Goal: Transaction & Acquisition: Obtain resource

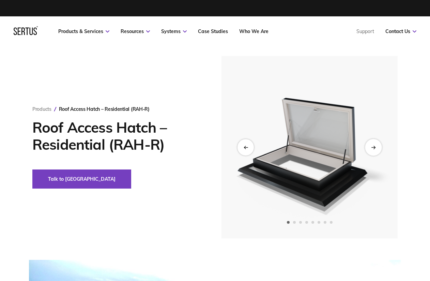
click at [377, 146] on div "Next slide" at bounding box center [373, 147] width 17 height 17
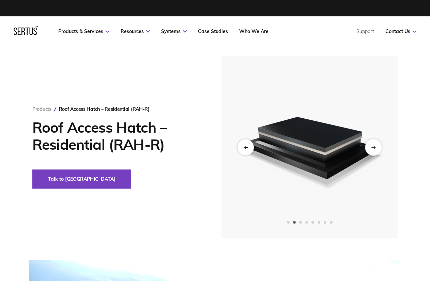
click at [376, 146] on div "Next slide" at bounding box center [373, 147] width 17 height 17
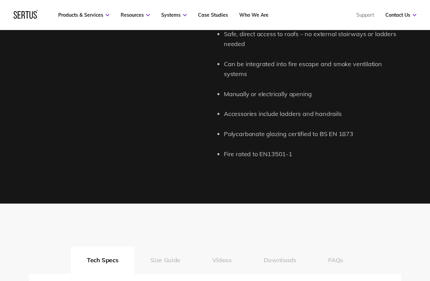
scroll to position [716, 0]
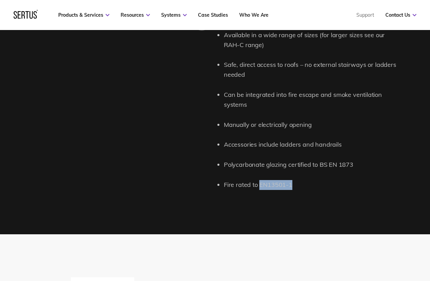
drag, startPoint x: 259, startPoint y: 173, endPoint x: 291, endPoint y: 174, distance: 32.4
click at [291, 180] on li "Fire rated to EN13501-1" at bounding box center [312, 185] width 177 height 10
copy li "EN13501-1"
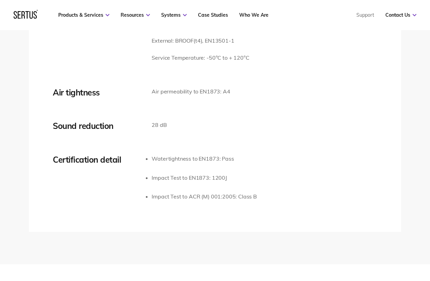
scroll to position [1057, 0]
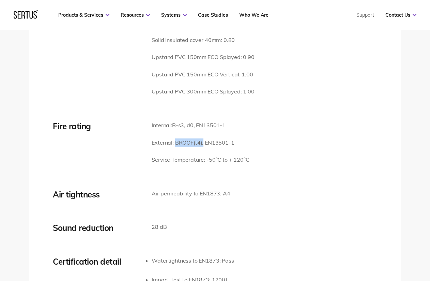
drag, startPoint x: 176, startPoint y: 134, endPoint x: 203, endPoint y: 133, distance: 27.6
click at [203, 138] on p "External: B ROOF (t4), EN13501-1" at bounding box center [201, 142] width 98 height 9
click at [174, 122] on span "B-s3, d0, EN13501-1" at bounding box center [199, 125] width 54 height 7
drag, startPoint x: 173, startPoint y: 115, endPoint x: 194, endPoint y: 117, distance: 21.3
click at [194, 121] on p "Internal: B-s3, d0, EN13501-1" at bounding box center [201, 125] width 98 height 9
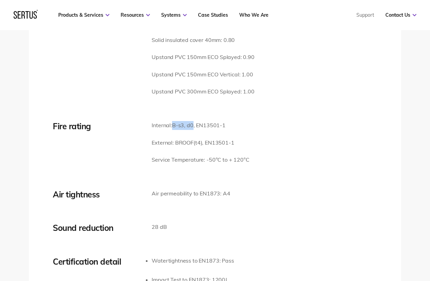
copy span "B-s3, d0"
drag, startPoint x: 175, startPoint y: 132, endPoint x: 203, endPoint y: 133, distance: 28.7
click at [203, 138] on p "External: B ROOF (t4), EN13501-1" at bounding box center [201, 142] width 98 height 9
copy p "B ROOF (t4)"
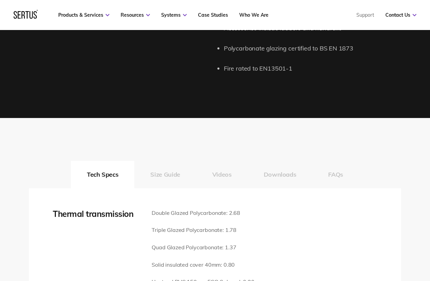
scroll to position [853, 0]
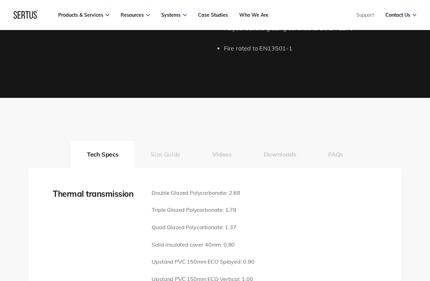
click at [181, 143] on button "Size Guide" at bounding box center [165, 154] width 62 height 27
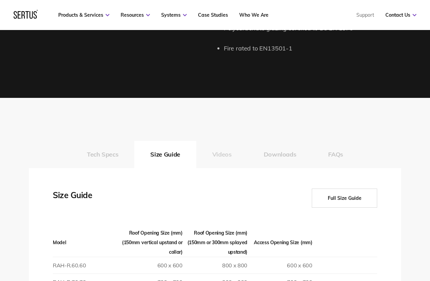
click at [225, 141] on button "Videos" at bounding box center [222, 154] width 52 height 27
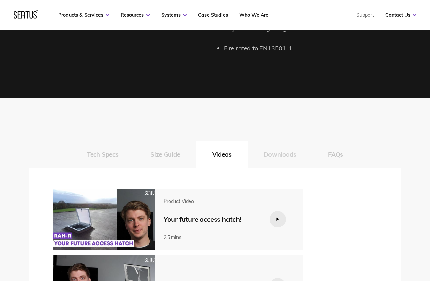
click at [278, 145] on button "Downloads" at bounding box center [280, 154] width 65 height 27
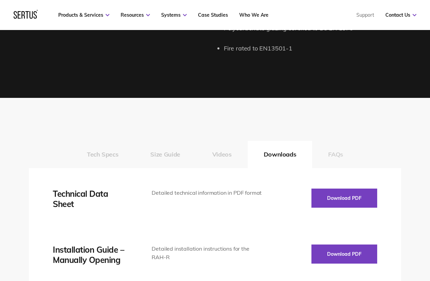
click at [333, 145] on button "FAQs" at bounding box center [335, 154] width 47 height 27
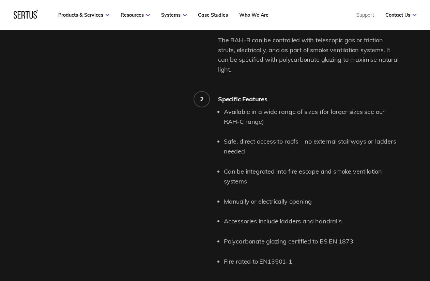
scroll to position [546, 0]
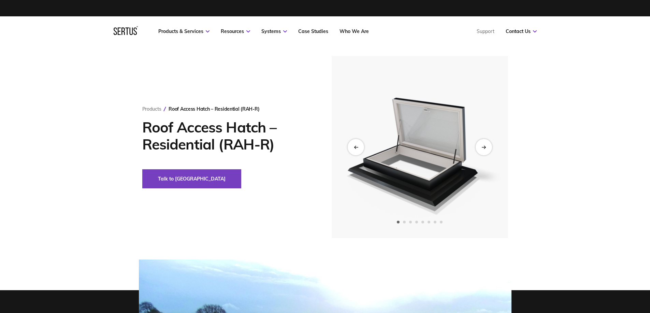
click at [498, 148] on img at bounding box center [419, 147] width 167 height 182
click at [487, 146] on div "Next slide" at bounding box center [483, 147] width 17 height 17
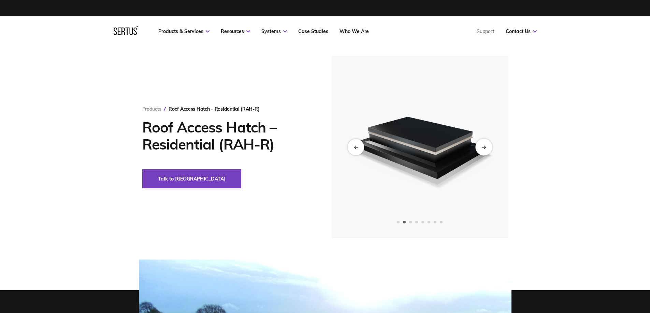
click at [487, 146] on div "Next slide" at bounding box center [483, 147] width 17 height 17
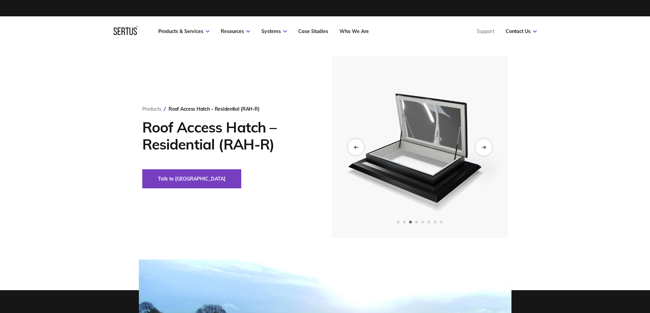
click at [484, 144] on div "Next slide" at bounding box center [483, 147] width 17 height 17
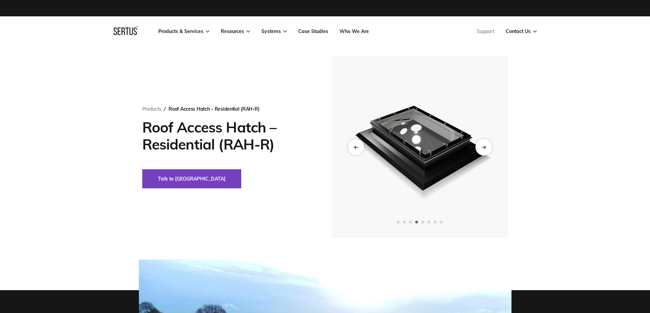
click at [484, 144] on div "Next slide" at bounding box center [483, 147] width 17 height 17
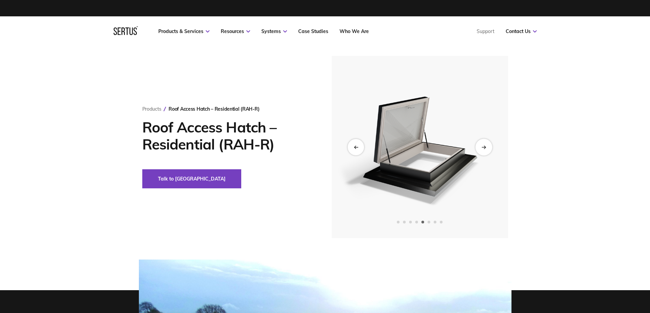
click at [485, 143] on div "Next slide" at bounding box center [483, 147] width 17 height 17
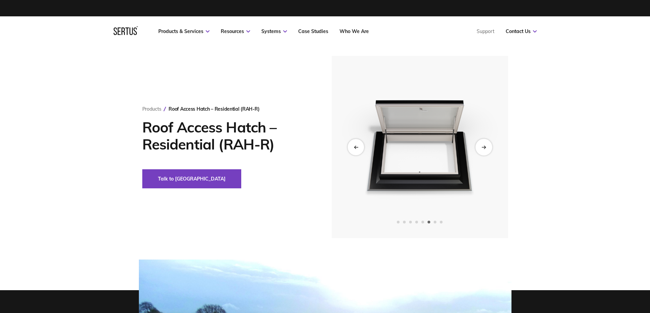
click at [485, 143] on div "Next slide" at bounding box center [483, 147] width 17 height 17
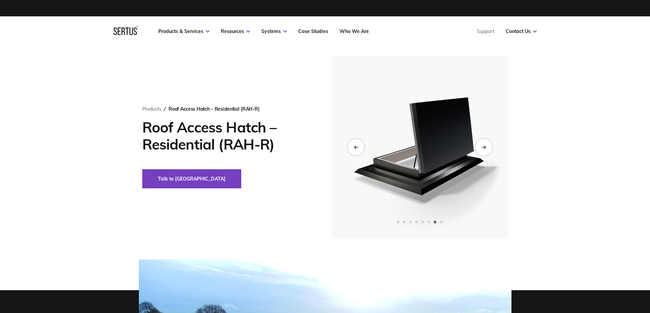
click at [485, 143] on div "Next slide" at bounding box center [483, 147] width 17 height 17
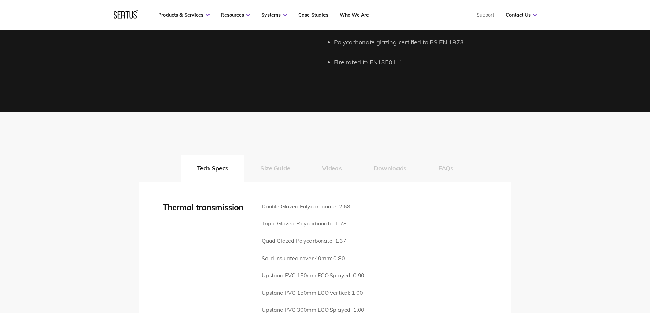
scroll to position [785, 0]
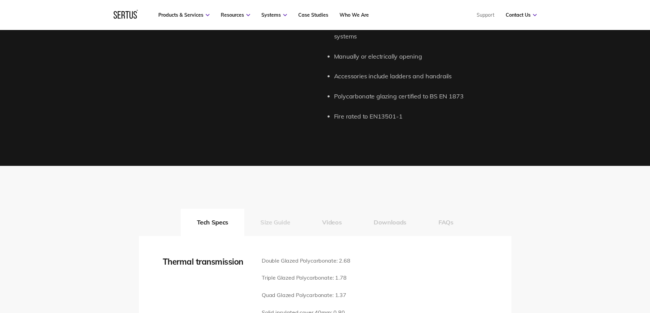
click at [288, 210] on button "Size Guide" at bounding box center [275, 222] width 62 height 27
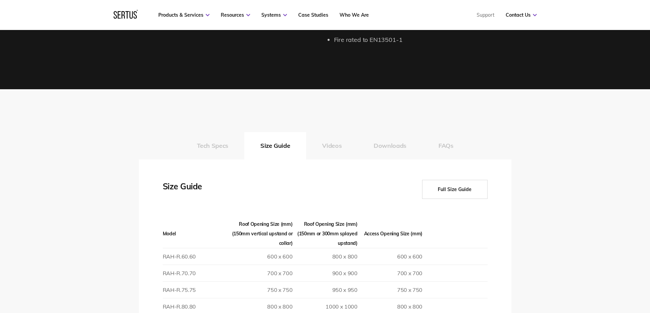
scroll to position [921, 0]
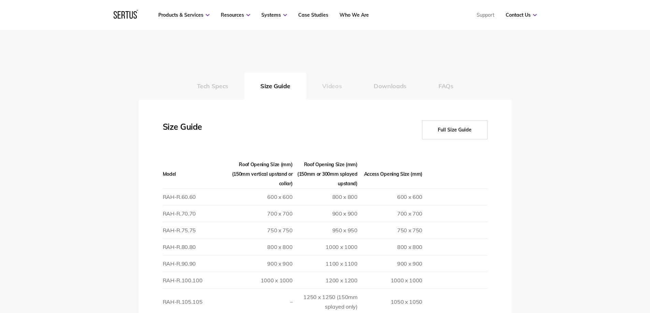
click at [323, 83] on button "Videos" at bounding box center [332, 86] width 52 height 27
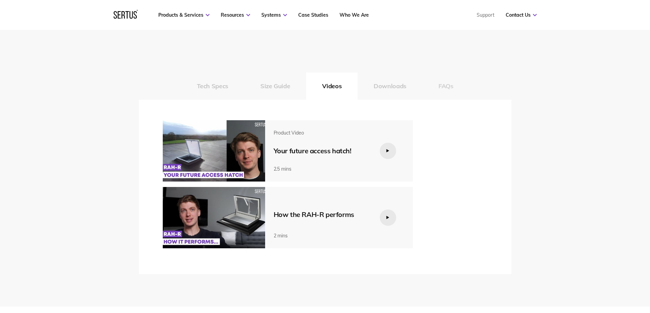
click at [466, 76] on button "FAQs" at bounding box center [445, 86] width 47 height 27
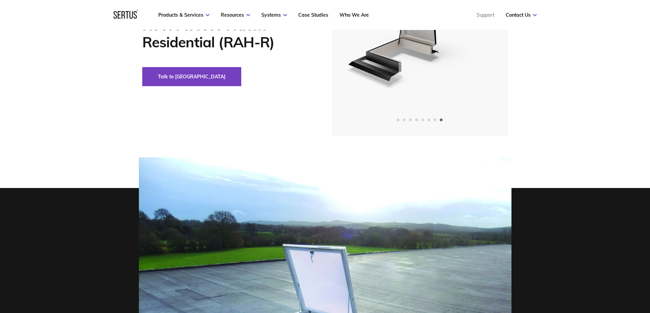
scroll to position [0, 0]
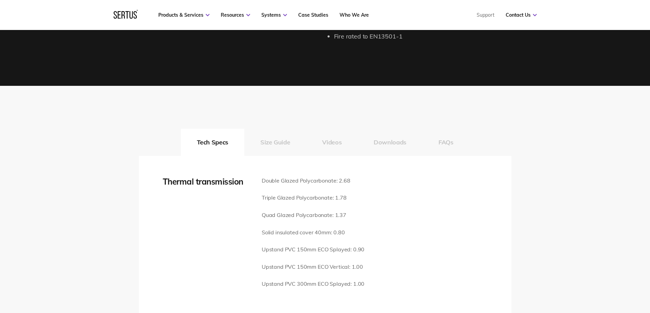
scroll to position [785, 0]
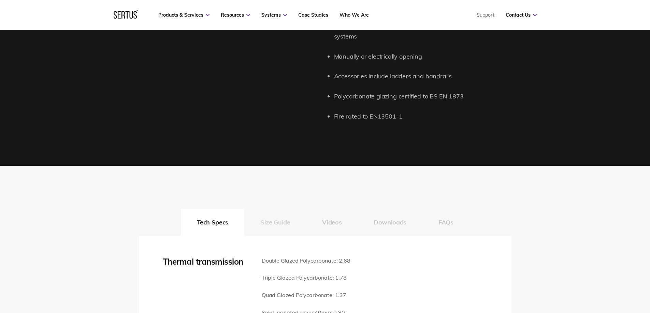
click at [272, 216] on button "Size Guide" at bounding box center [275, 222] width 62 height 27
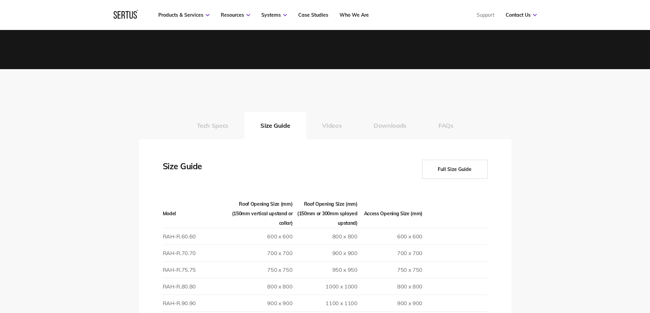
scroll to position [887, 0]
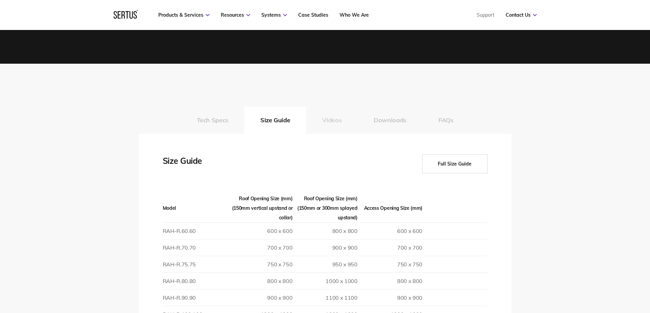
click at [340, 113] on button "Videos" at bounding box center [332, 120] width 52 height 27
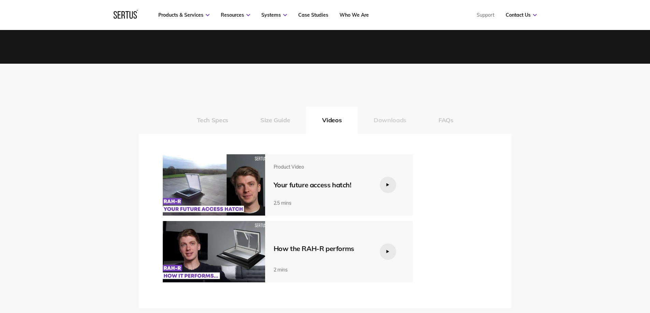
click at [387, 107] on button "Downloads" at bounding box center [389, 120] width 65 height 27
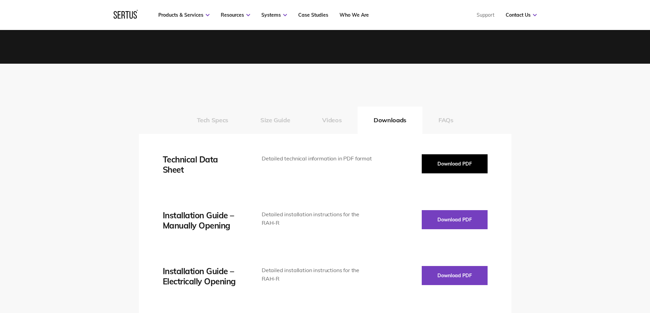
click at [445, 155] on button "Download PDF" at bounding box center [455, 164] width 66 height 19
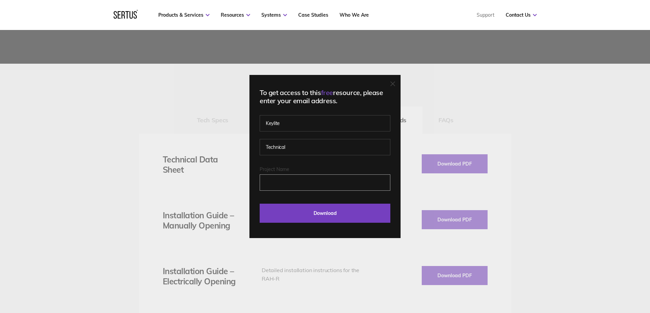
click at [336, 182] on input "Project Name" at bounding box center [325, 183] width 131 height 16
type input "[PERSON_NAME] Inc"
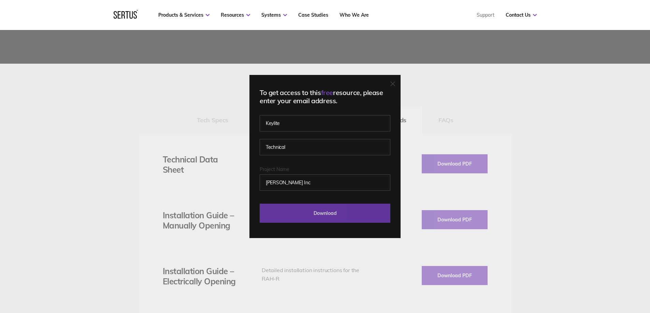
click at [328, 217] on input "Download" at bounding box center [325, 213] width 131 height 19
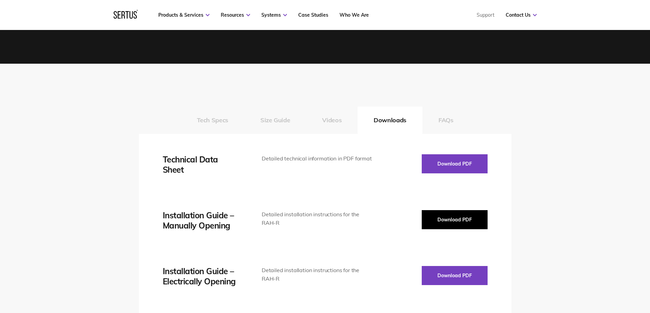
click at [439, 211] on button "Download PDF" at bounding box center [455, 219] width 66 height 19
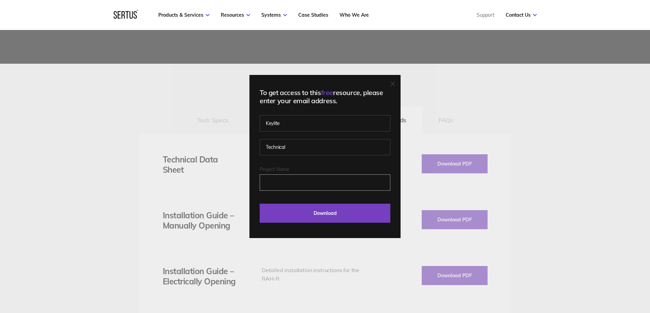
click at [289, 191] on input "Project Name" at bounding box center [325, 183] width 131 height 16
type input "[PERSON_NAME] Inc"
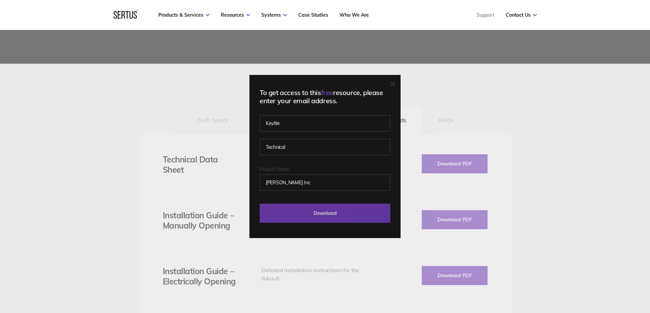
click at [311, 216] on input "Download" at bounding box center [325, 213] width 131 height 19
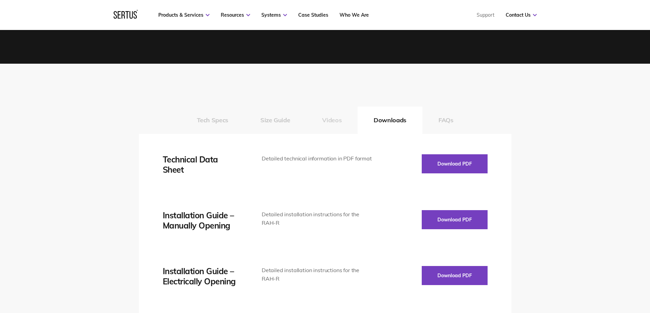
click at [333, 108] on button "Videos" at bounding box center [332, 120] width 52 height 27
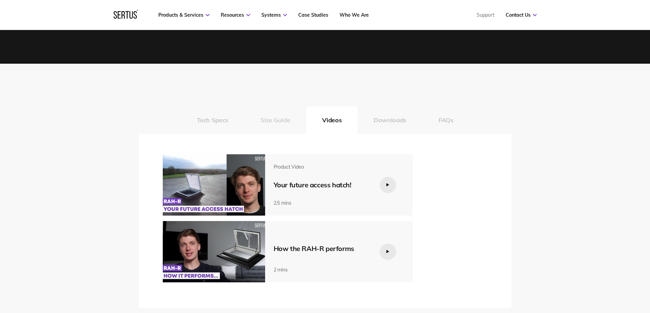
click at [282, 110] on button "Size Guide" at bounding box center [275, 120] width 62 height 27
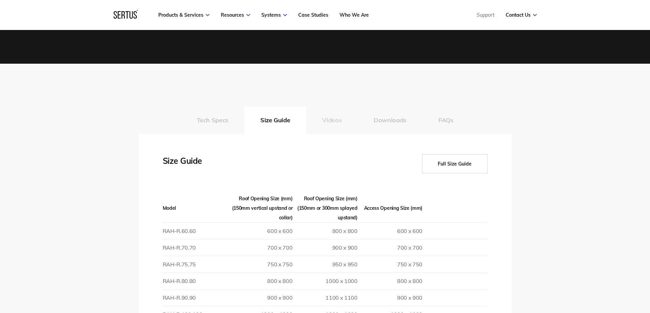
click at [324, 108] on button "Videos" at bounding box center [332, 120] width 52 height 27
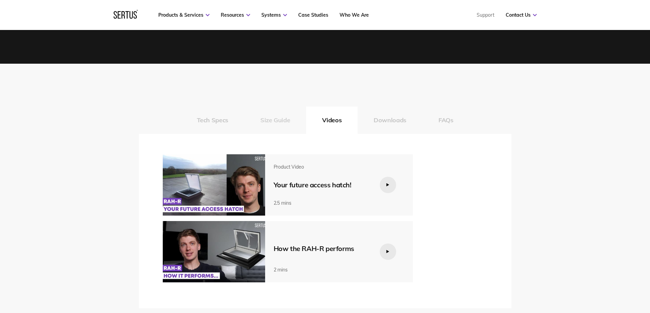
click at [279, 109] on button "Size Guide" at bounding box center [275, 120] width 62 height 27
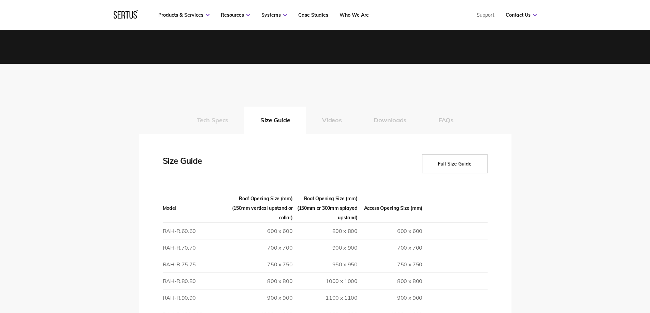
click at [224, 114] on button "Tech Specs" at bounding box center [212, 120] width 63 height 27
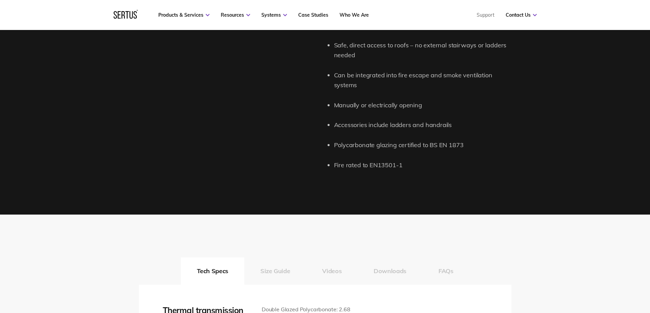
scroll to position [785, 0]
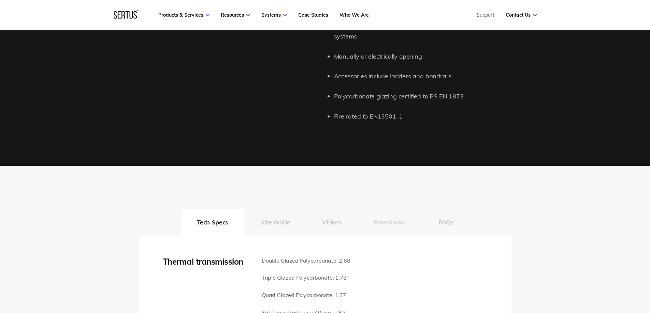
click at [394, 218] on button "Downloads" at bounding box center [389, 222] width 65 height 27
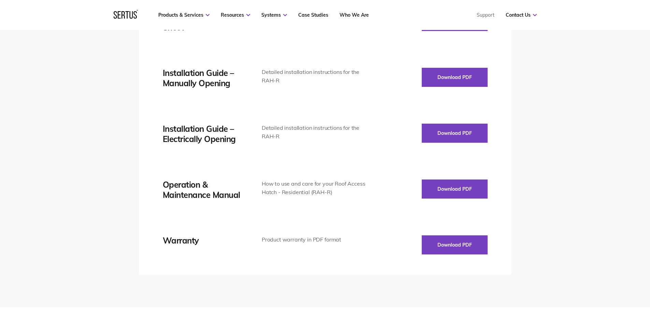
scroll to position [1091, 0]
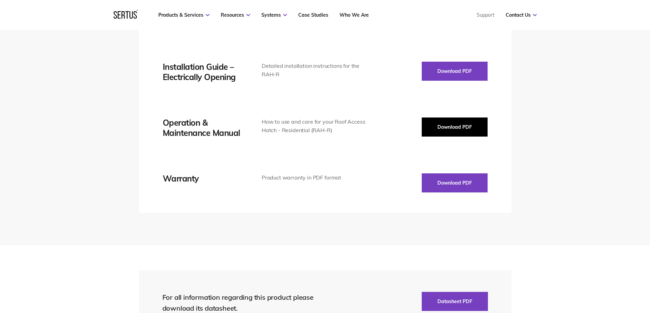
click at [459, 118] on button "Download PDF" at bounding box center [455, 127] width 66 height 19
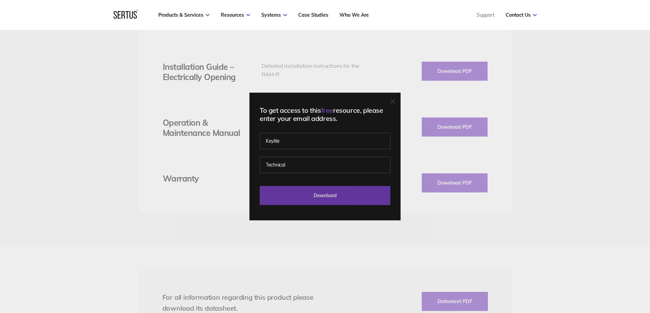
click at [346, 203] on input "Download" at bounding box center [325, 195] width 131 height 19
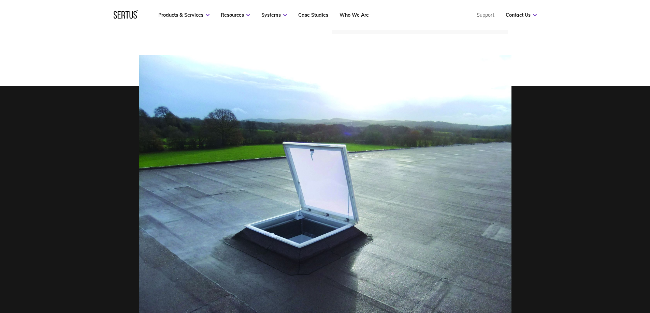
scroll to position [273, 0]
